Goal: Task Accomplishment & Management: Manage account settings

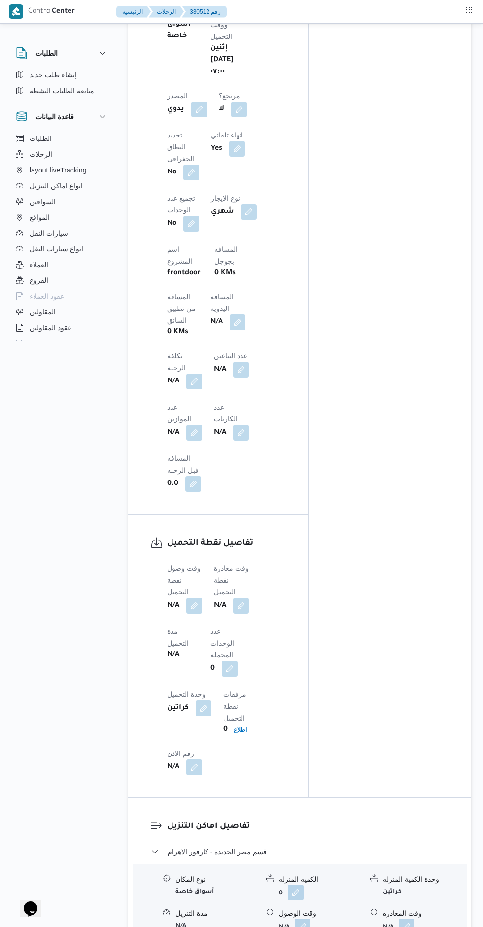
scroll to position [579, 0]
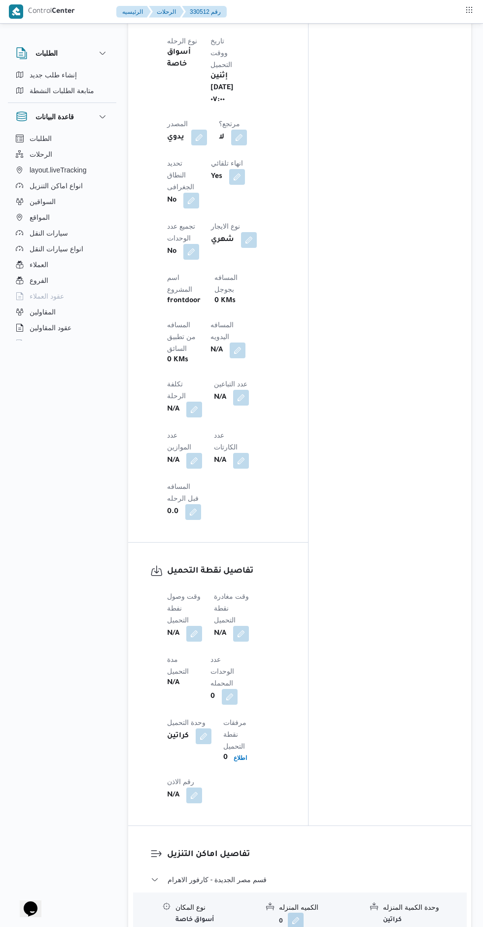
click at [195, 626] on button "button" at bounding box center [194, 634] width 16 height 16
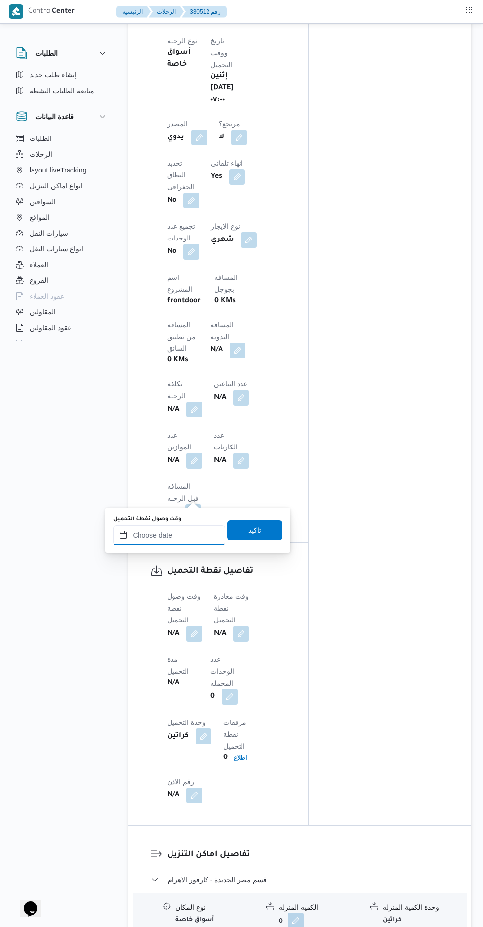
click at [185, 536] on input "وقت وصول نفطة التحميل" at bounding box center [169, 536] width 112 height 20
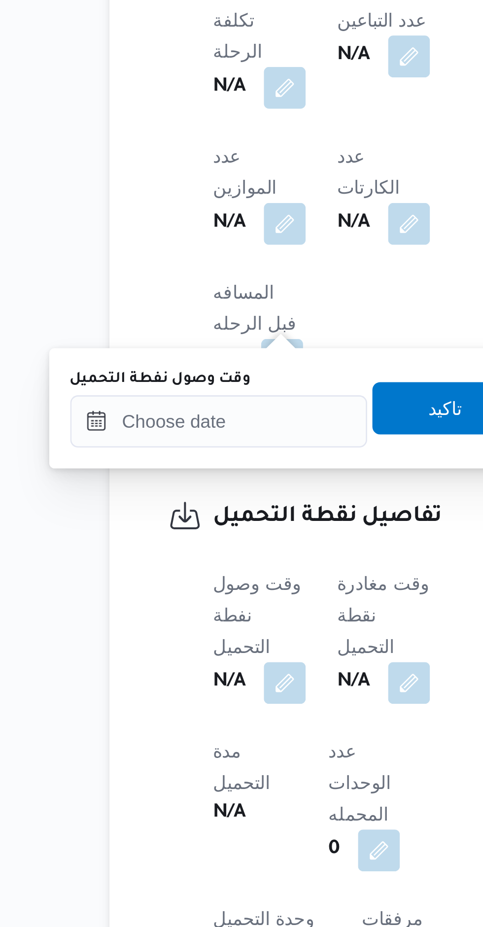
scroll to position [654, 0]
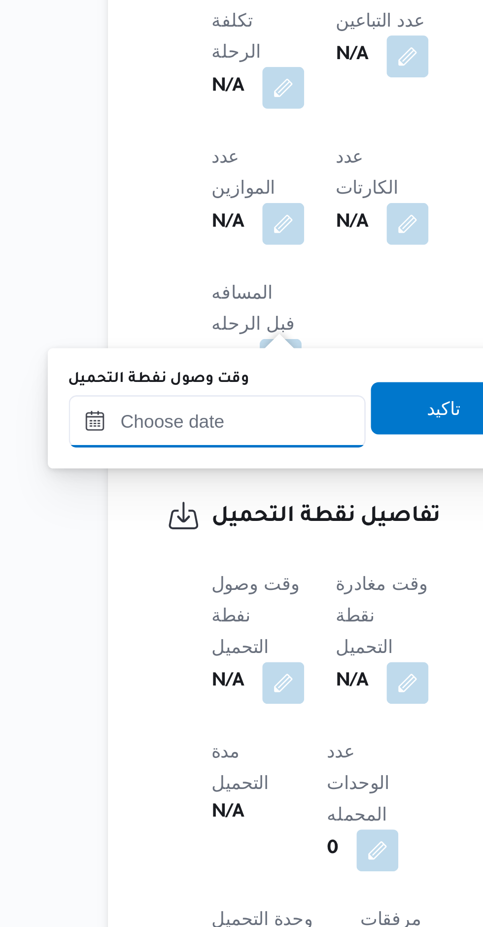
click at [183, 463] on input "وقت وصول نفطة التحميل" at bounding box center [169, 460] width 112 height 20
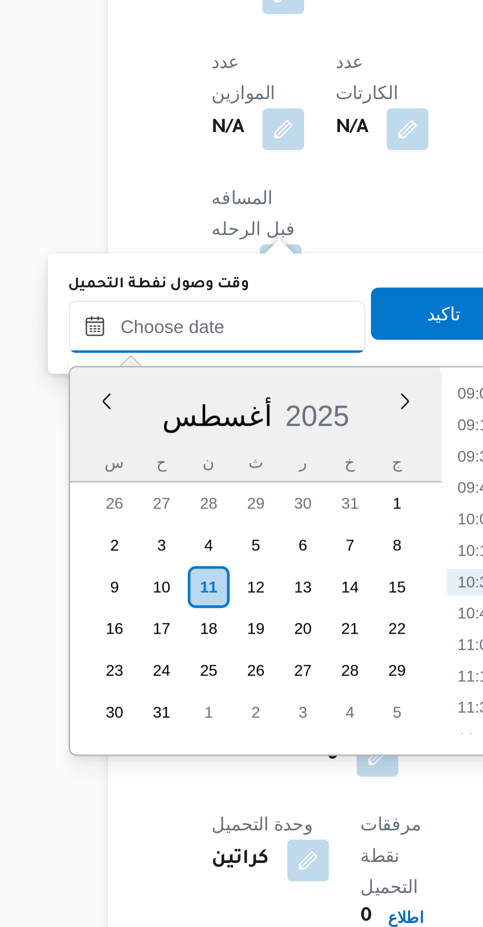
scroll to position [655, 0]
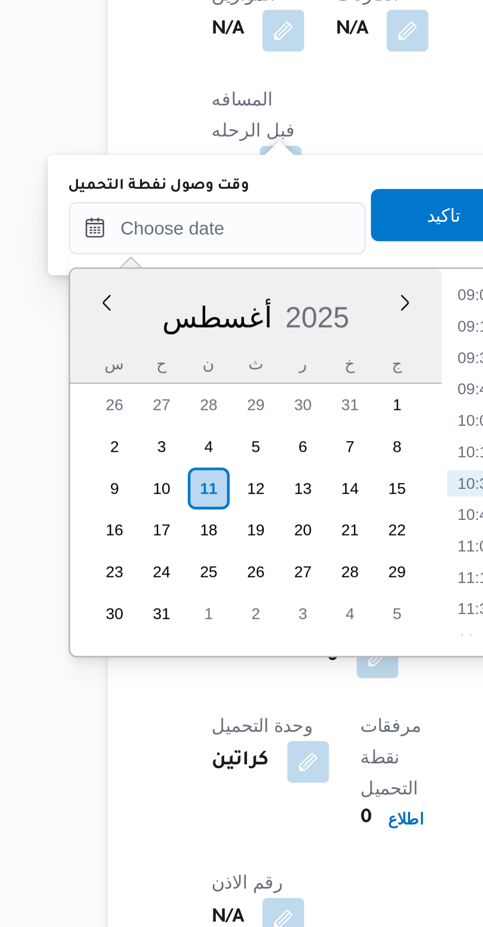
click at [261, 488] on li "09:00" at bounding box center [267, 485] width 23 height 10
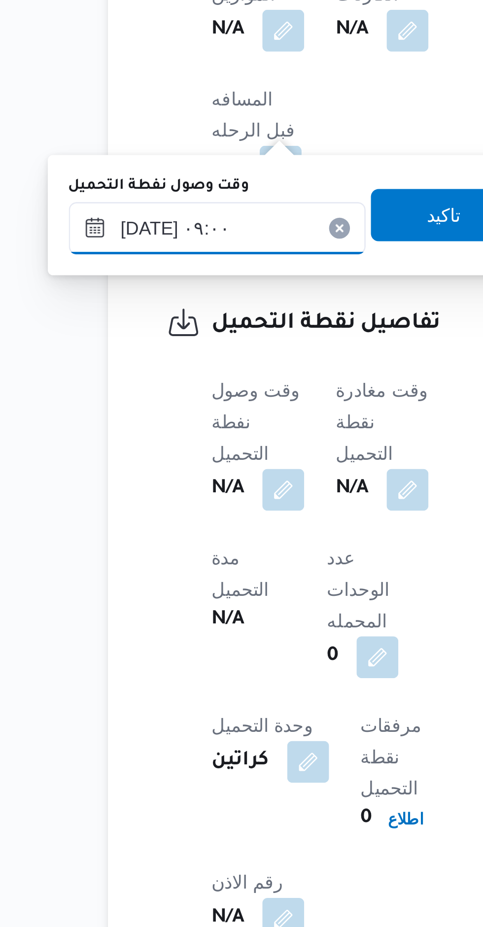
click at [140, 456] on input "١١/٠٨/٢٠٢٥ ٠٩:٠٠" at bounding box center [169, 460] width 112 height 20
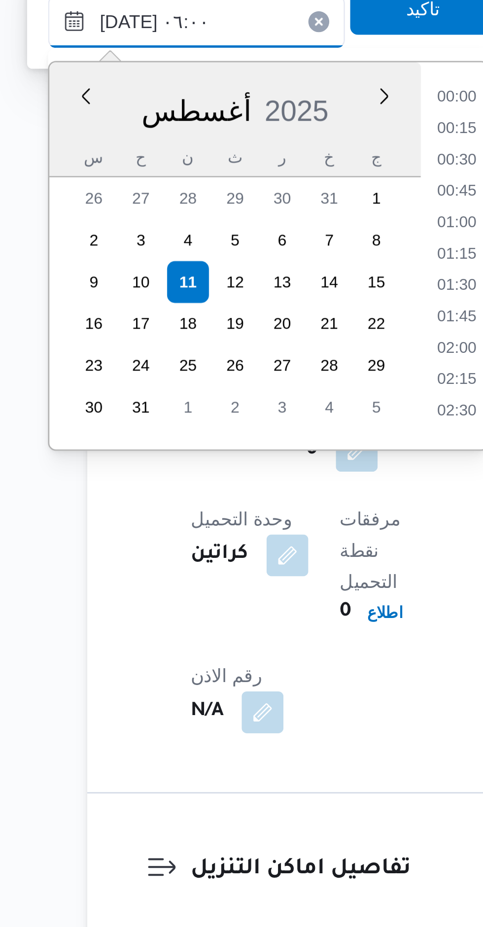
scroll to position [164, 0]
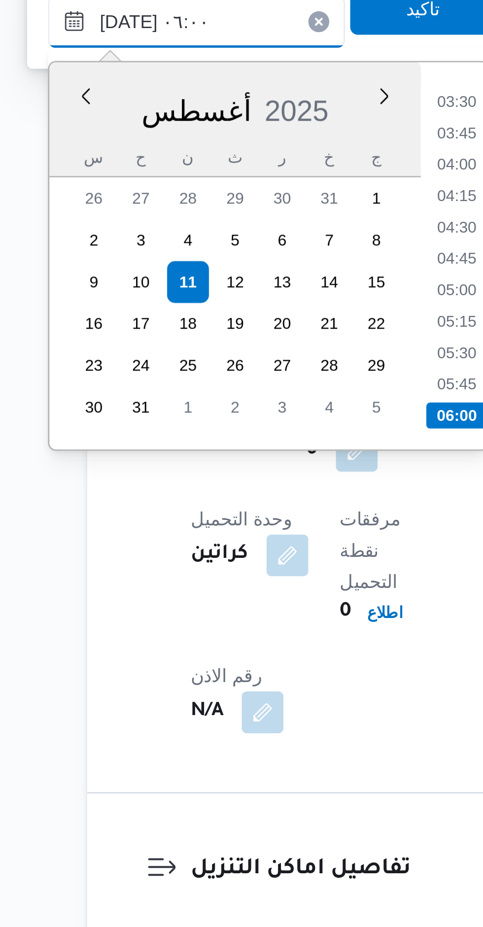
type input "١١/٠٨/٢٠٢٥ ٠٦:٠٠"
click at [266, 606] on li "06:00" at bounding box center [267, 608] width 23 height 10
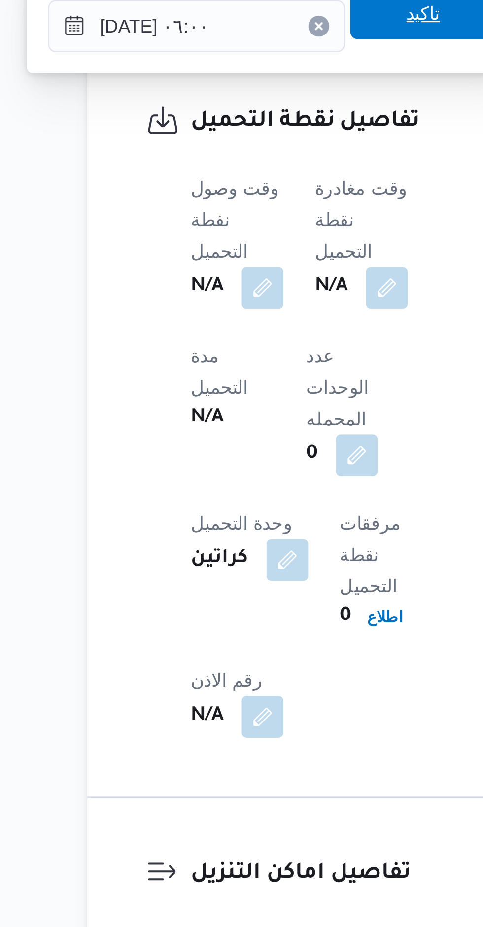
click at [259, 463] on span "تاكيد" at bounding box center [254, 455] width 55 height 20
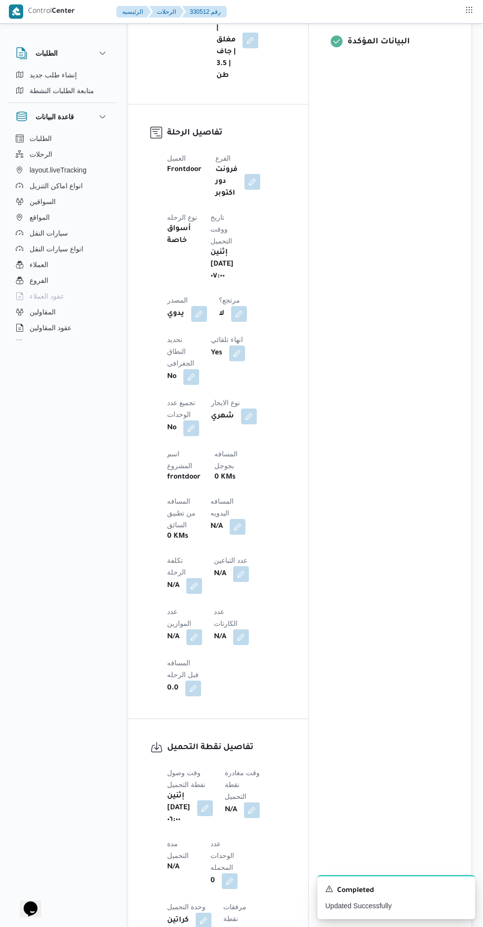
scroll to position [399, 0]
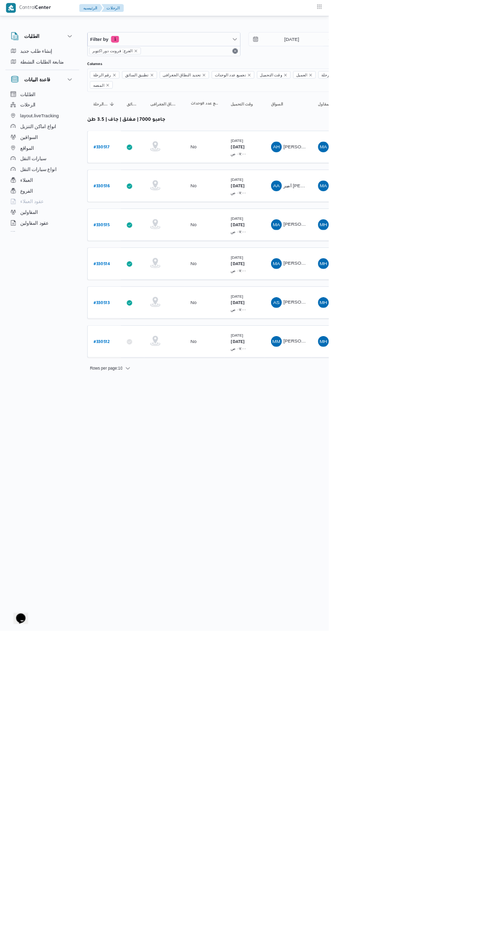
click at [483, 765] on html "Control Center الرئيسيه الرحلات الطلبات إنشاء طلب جديد متابعة الطلبات النشطة قا…" at bounding box center [241, 463] width 483 height 927
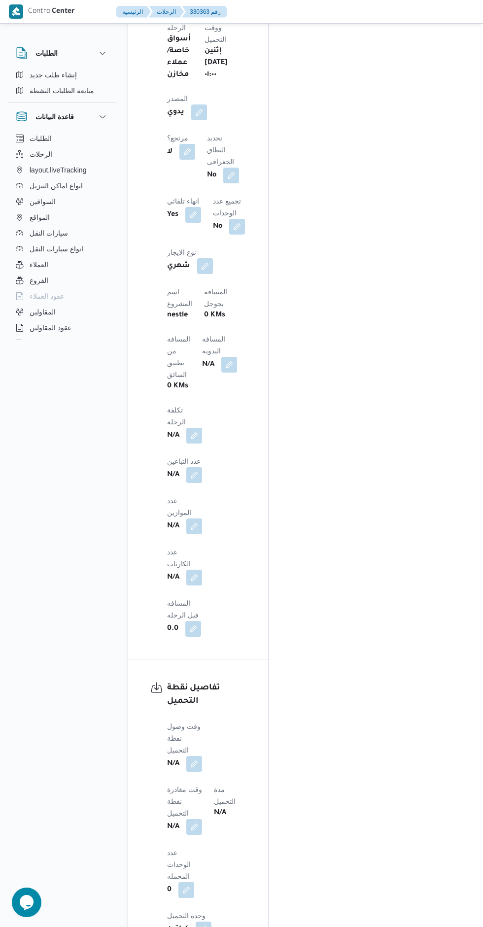
scroll to position [697, 0]
click at [195, 754] on button "button" at bounding box center [194, 762] width 16 height 16
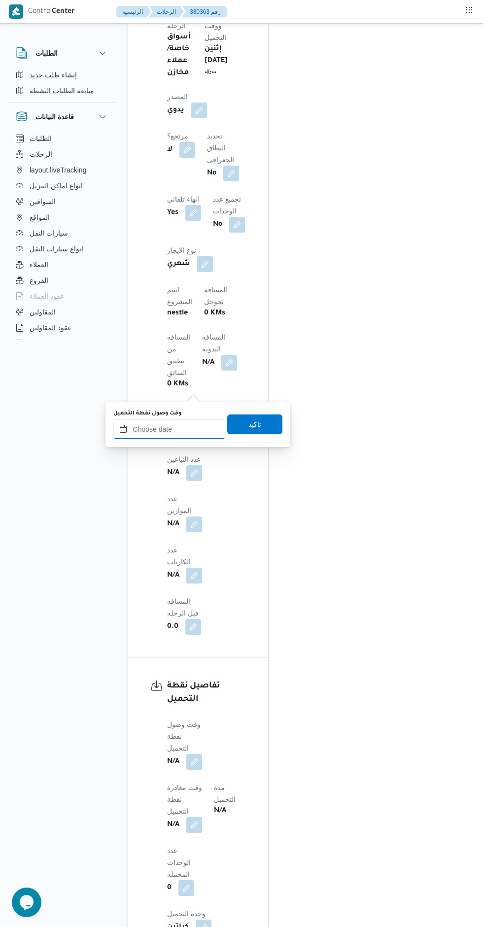
click at [187, 431] on input "وقت وصول نفطة التحميل" at bounding box center [169, 430] width 112 height 20
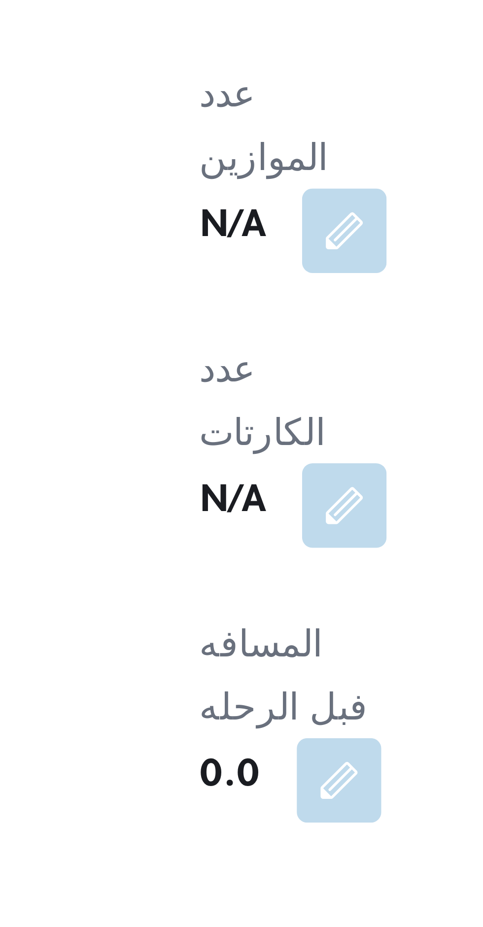
scroll to position [738, 0]
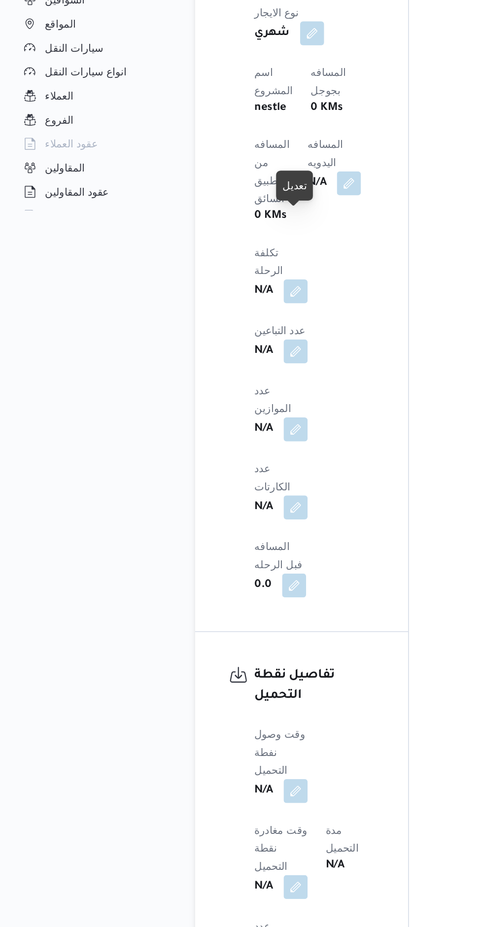
click at [194, 714] on button "button" at bounding box center [194, 722] width 16 height 16
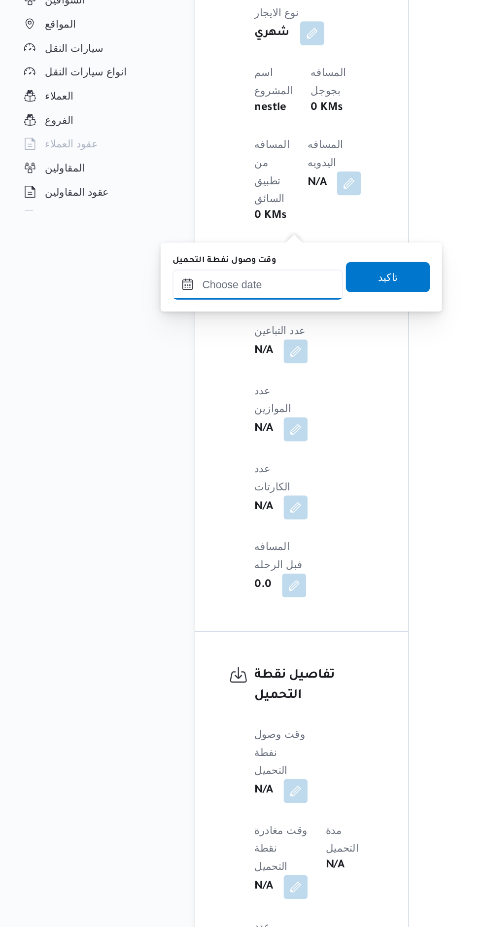
click at [182, 389] on input "وقت وصول نفطة التحميل" at bounding box center [169, 389] width 112 height 20
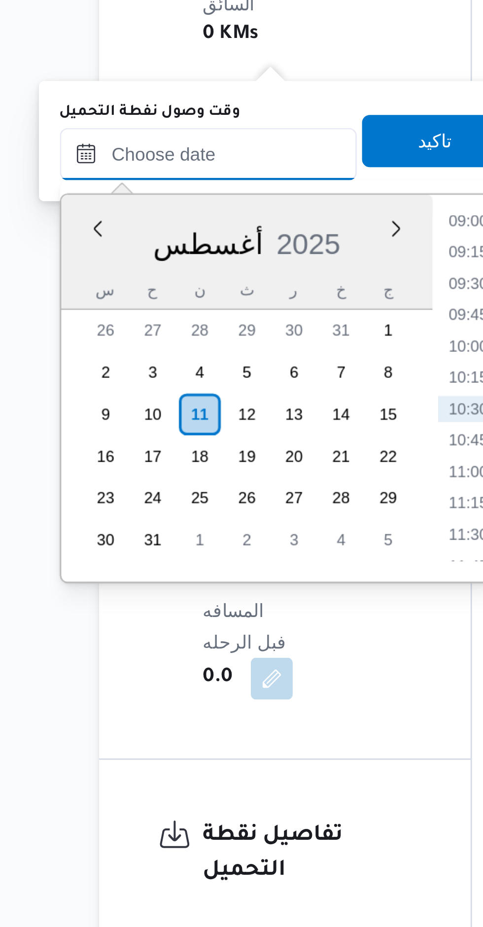
scroll to position [737, 0]
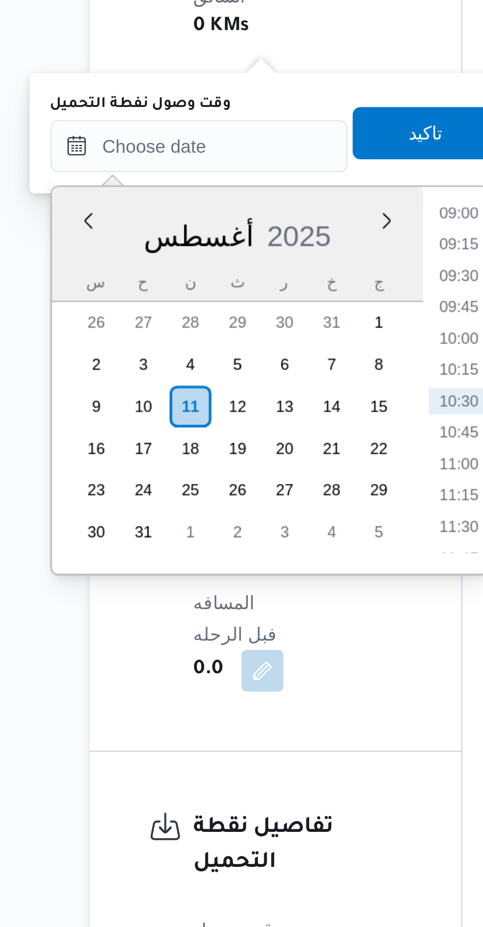
click at [267, 416] on li "09:00" at bounding box center [267, 414] width 23 height 10
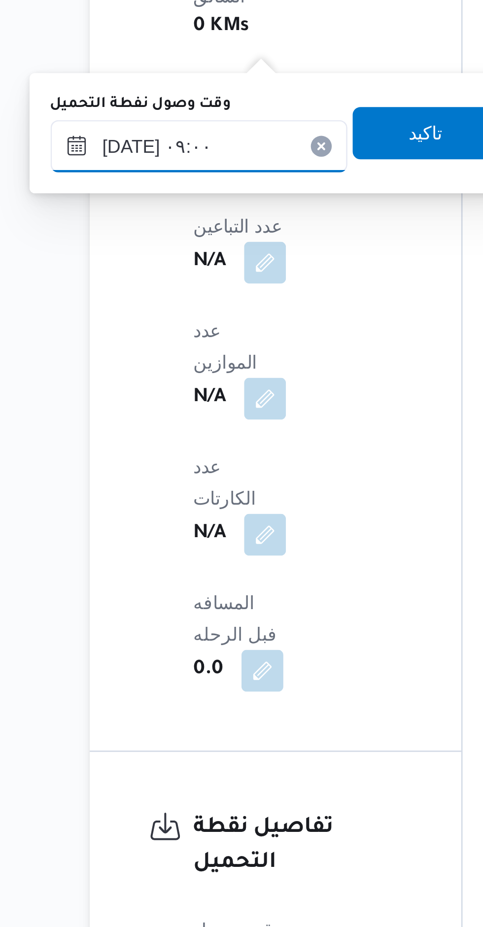
click at [138, 389] on input "١١/٠٨/٢٠٢٥ ٠٩:٠٠" at bounding box center [169, 389] width 112 height 20
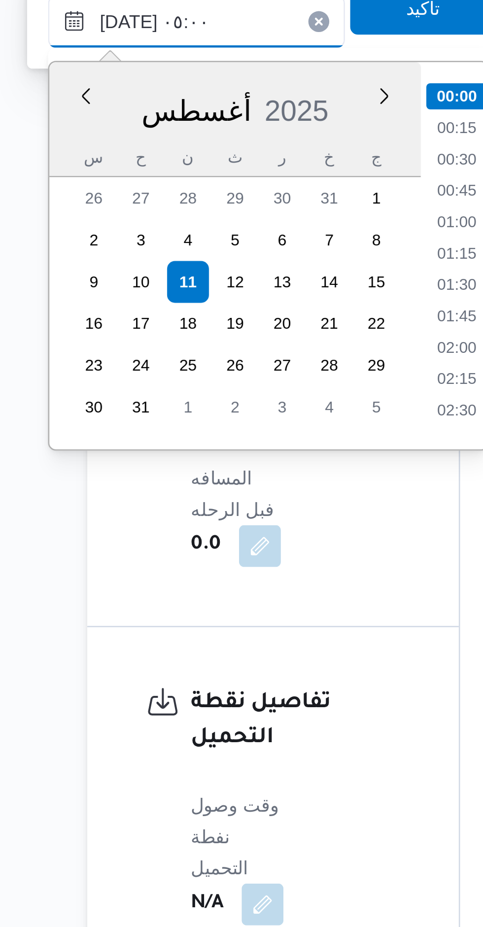
scroll to position [116, 0]
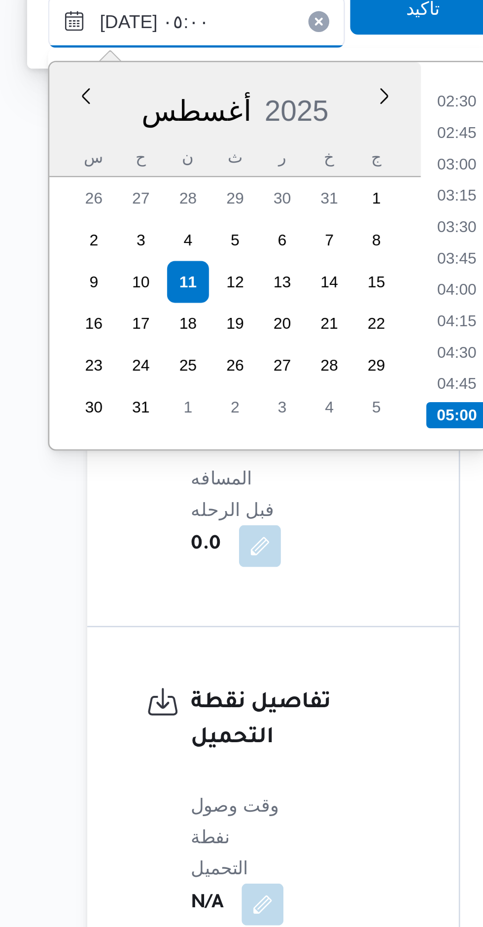
type input "١١/٠٨/٢٠٢٥ ٠٥:٠٠"
click at [266, 536] on li "05:00" at bounding box center [267, 537] width 23 height 10
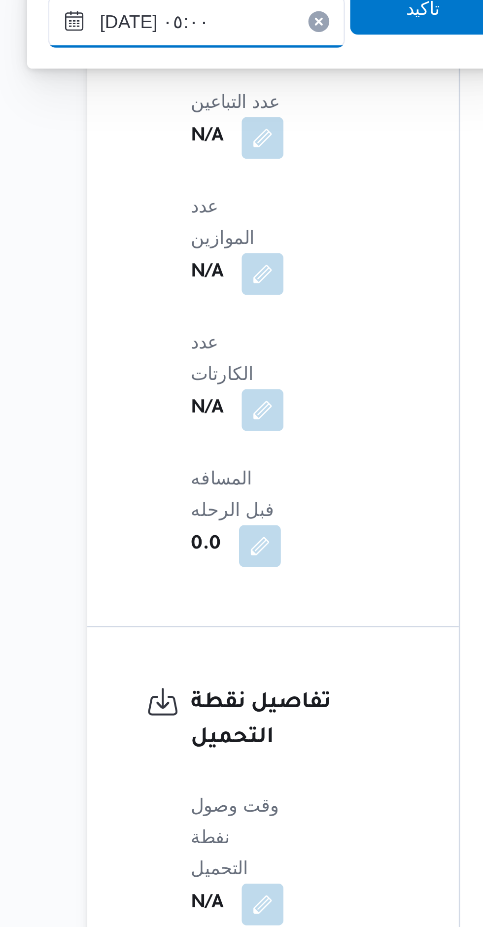
scroll to position [738, 0]
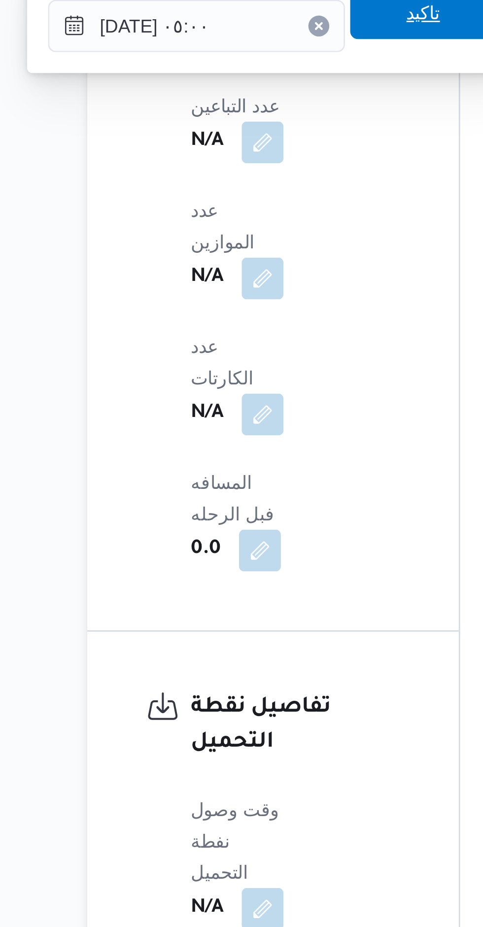
click at [258, 393] on span "تاكيد" at bounding box center [254, 384] width 55 height 20
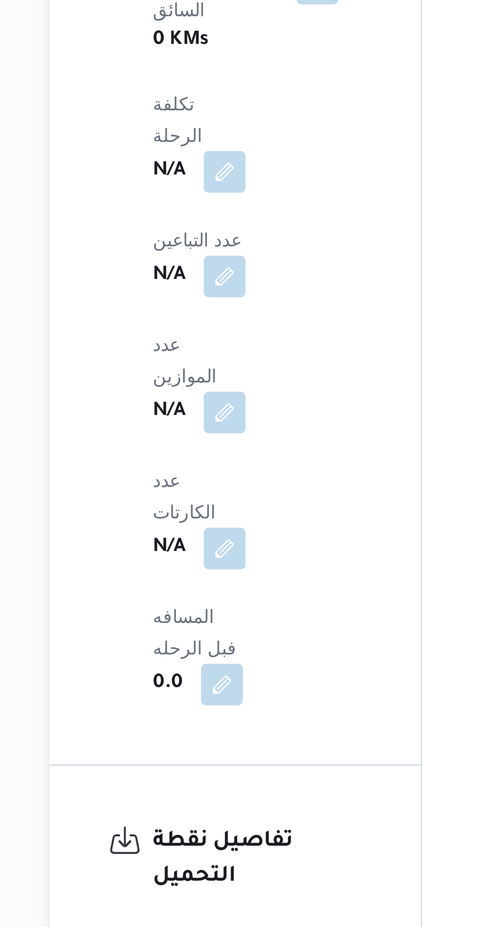
click at [241, 714] on button "button" at bounding box center [233, 722] width 16 height 16
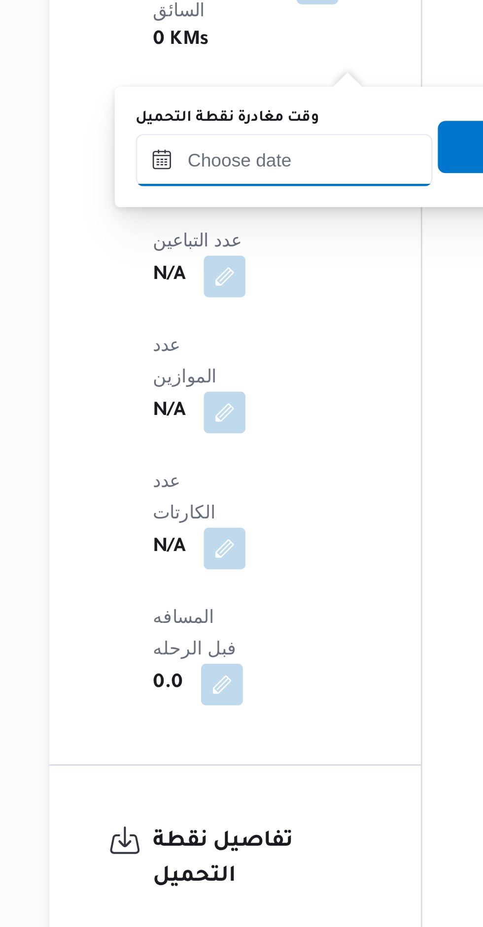
click at [228, 390] on input "وقت مغادرة نقطة التحميل" at bounding box center [217, 389] width 112 height 20
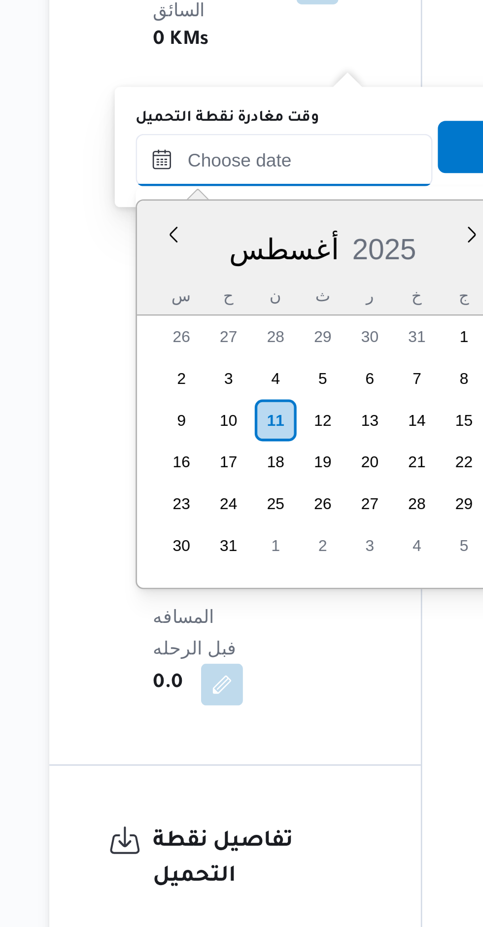
scroll to position [429, 0]
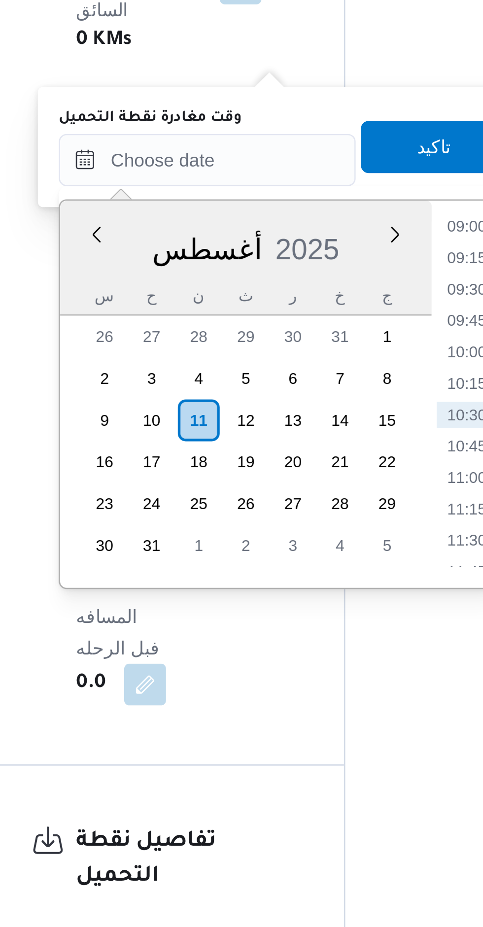
click at [312, 424] on li "09:15" at bounding box center [314, 426] width 23 height 10
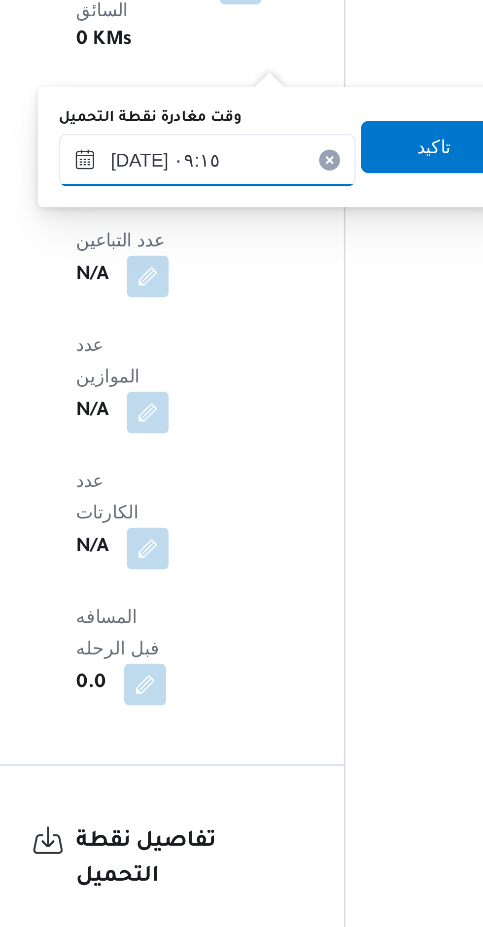
click at [236, 392] on input "١١/٠٨/٢٠٢٥ ٠٩:١٥" at bounding box center [217, 389] width 112 height 20
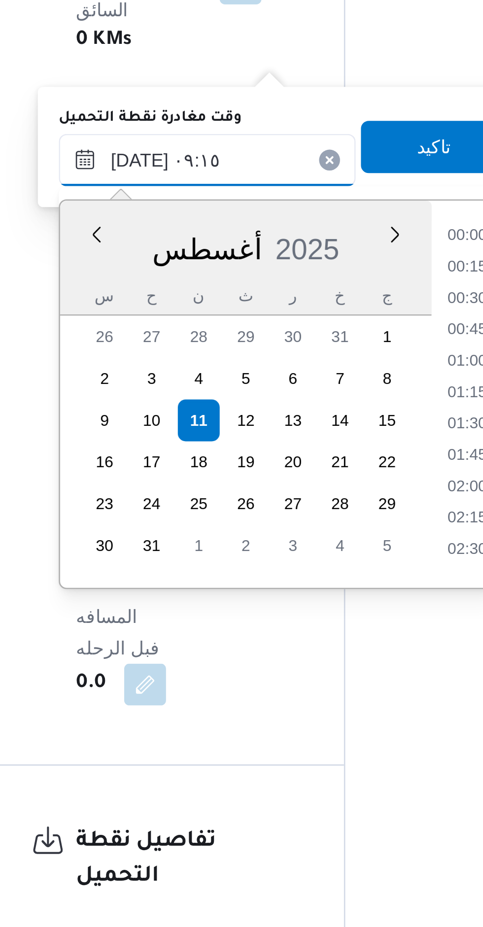
scroll to position [370, 0]
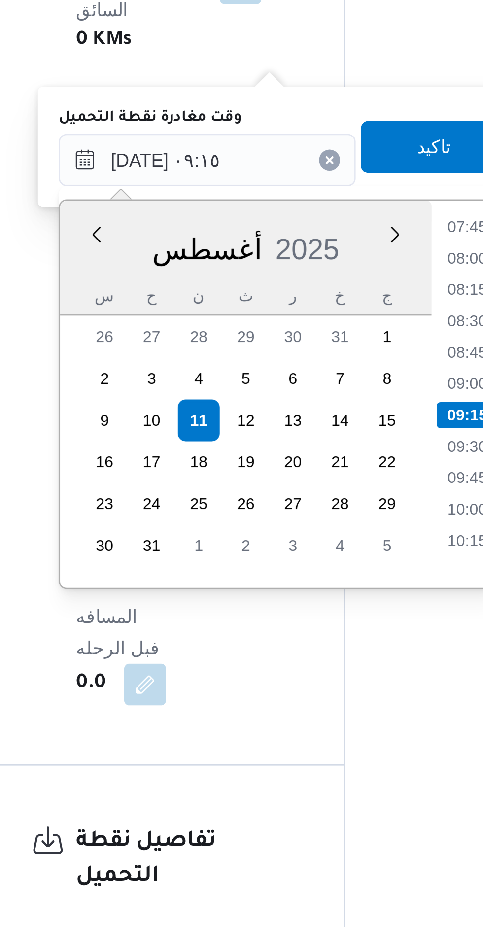
click at [313, 413] on li "07:45" at bounding box center [314, 414] width 23 height 10
type input "١١/٠٨/٢٠٢٥ ٠٧:٤٥"
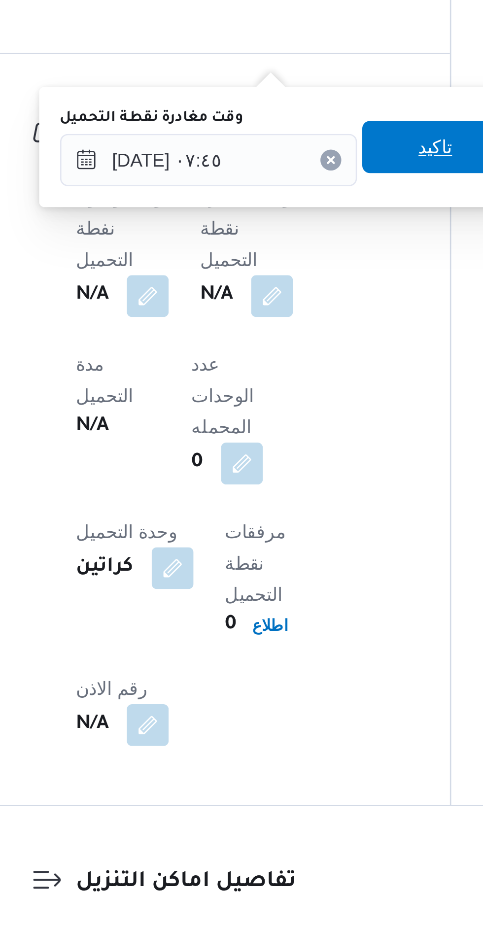
click at [303, 390] on span "تاكيد" at bounding box center [302, 384] width 55 height 20
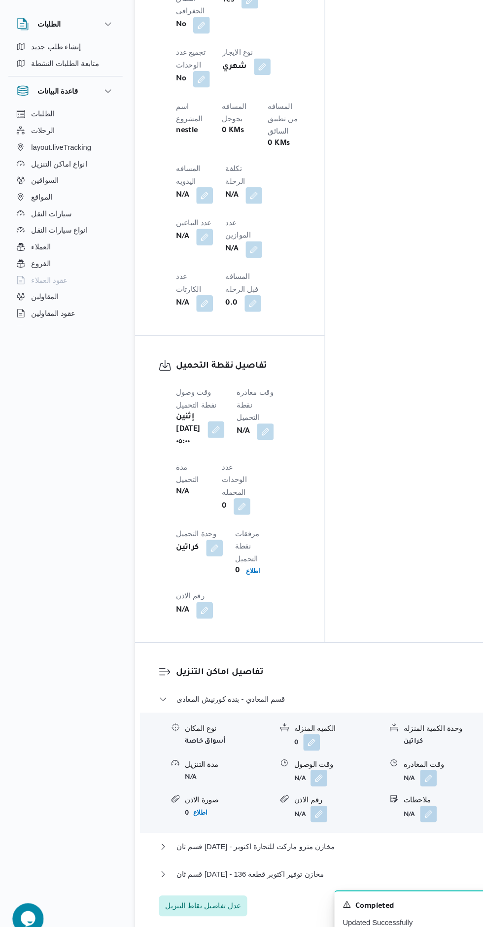
scroll to position [731, 0]
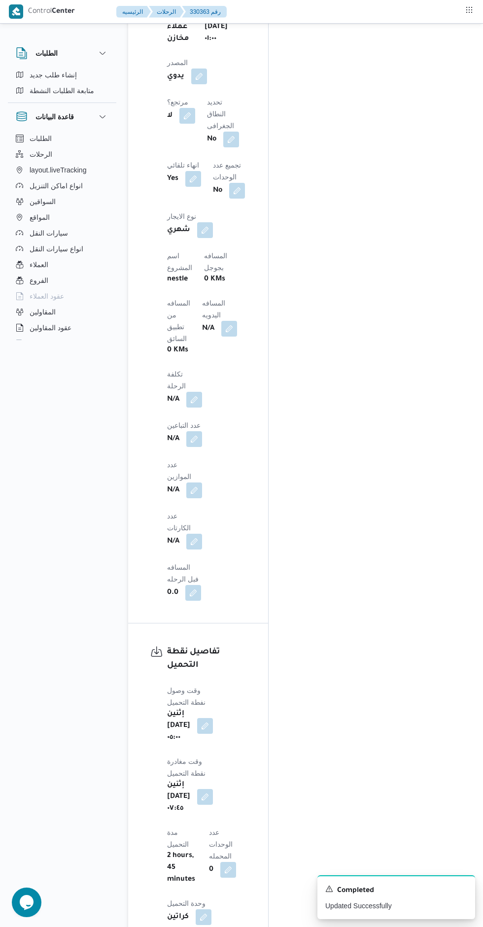
click at [195, 431] on button "button" at bounding box center [194, 439] width 16 height 16
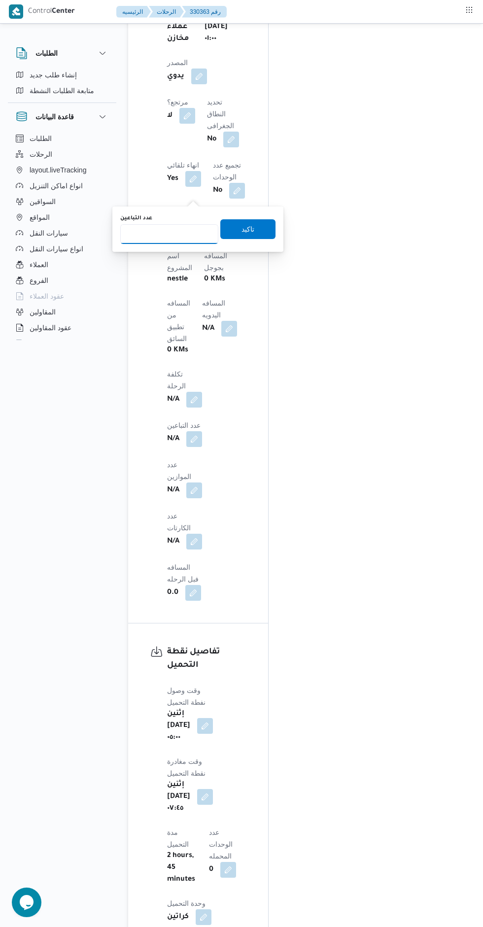
click at [183, 234] on input "عدد التباعين" at bounding box center [169, 234] width 98 height 20
type input "1"
click at [242, 229] on span "تاكيد" at bounding box center [248, 229] width 13 height 12
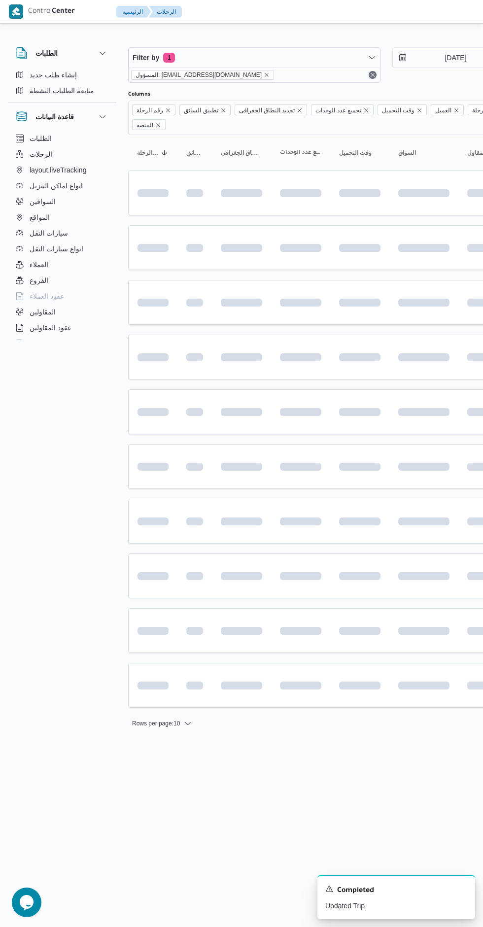
scroll to position [0, 16]
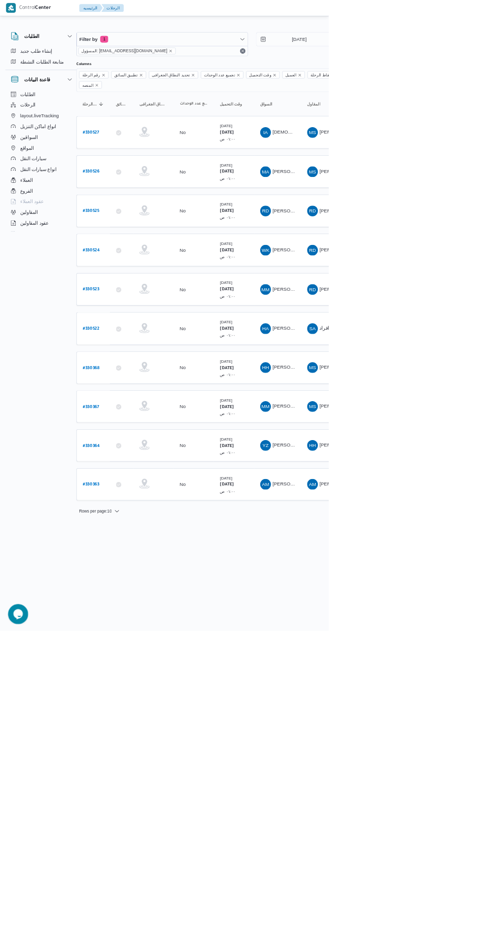
click at [136, 648] on link "# 330364" at bounding box center [134, 654] width 25 height 13
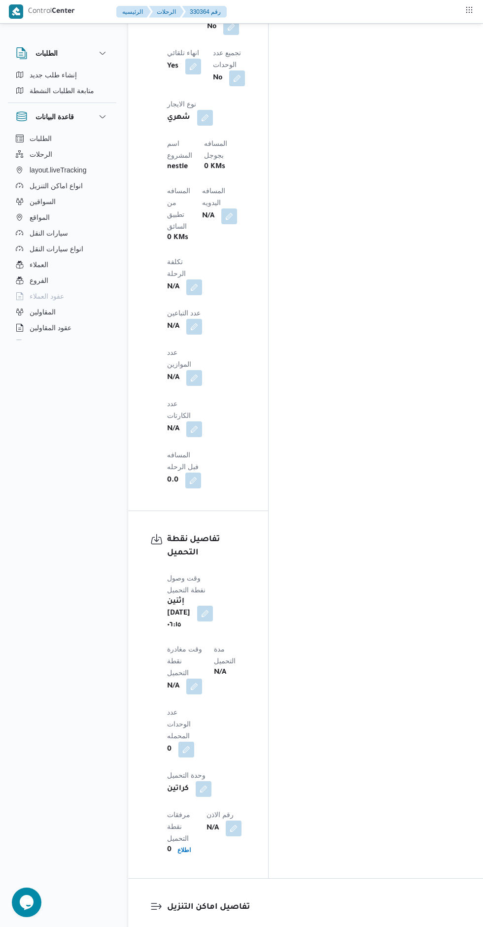
scroll to position [849, 0]
click at [202, 677] on button "button" at bounding box center [194, 685] width 16 height 16
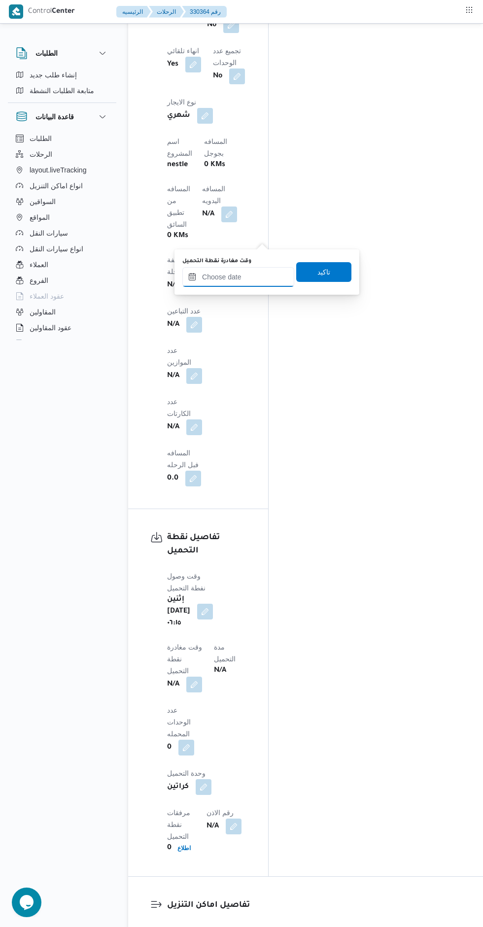
click at [251, 277] on input "وقت مغادرة نقطة التحميل" at bounding box center [238, 277] width 112 height 20
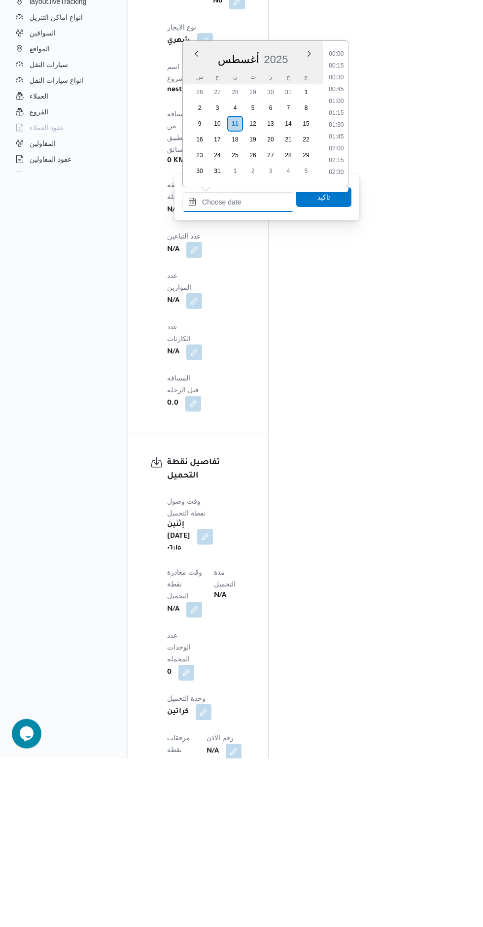
scroll to position [0, 0]
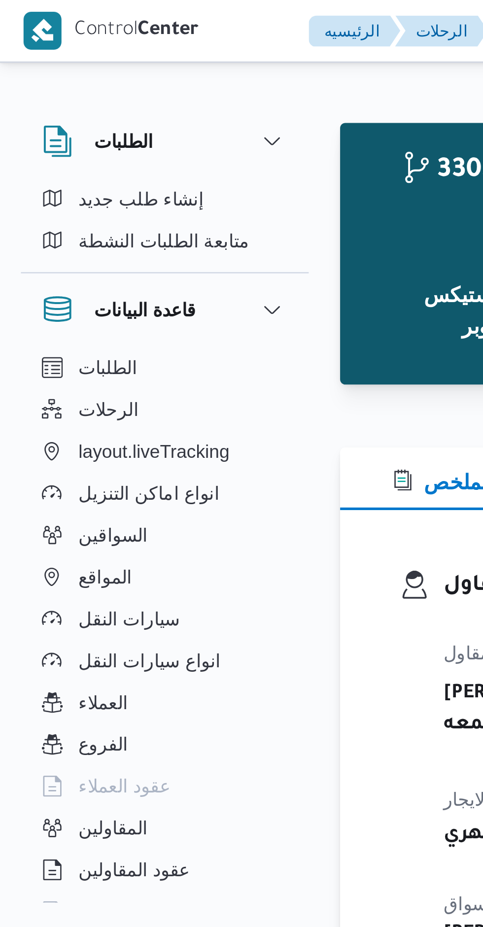
click at [142, 112] on div "330364 رحلة رقم معلق نسخ الرحلة Step 1 is incomplete 1 اجيليتى لوجيستيكس مصر اك…" at bounding box center [314, 95] width 357 height 83
